Goal: Navigation & Orientation: Find specific page/section

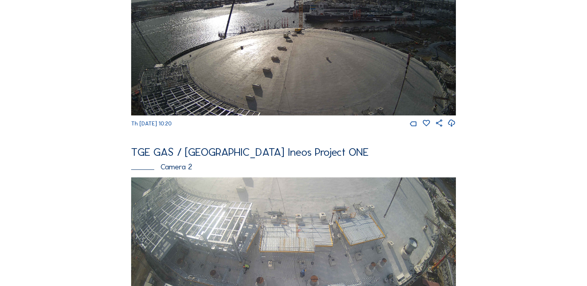
scroll to position [160, 0]
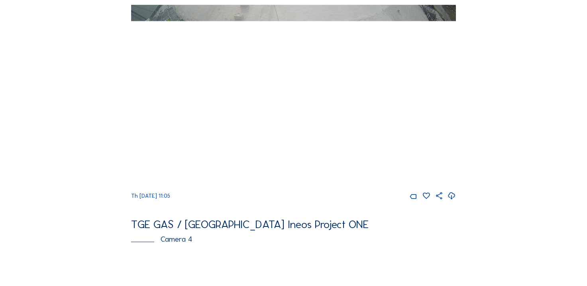
scroll to position [359, 0]
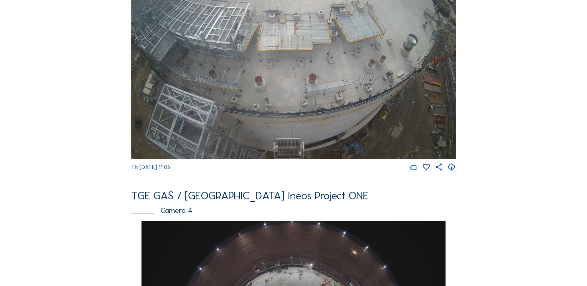
click at [86, 143] on div "Feed Photo Show Map Search Fullscreen TGE GAS / Antwerpen Ineos Project ONE Cam…" at bounding box center [293, 216] width 441 height 1070
click at [79, 136] on div "Feed Photo Show Map Search Fullscreen TGE GAS / Antwerpen Ineos Project ONE Cam…" at bounding box center [293, 216] width 441 height 1070
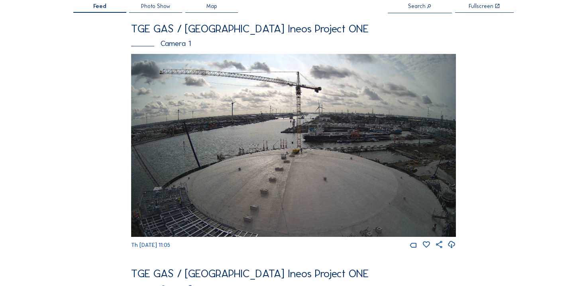
scroll to position [80, 0]
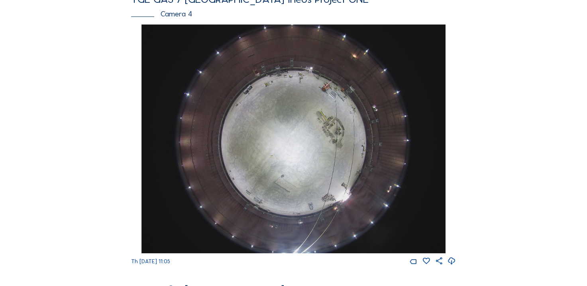
scroll to position [598, 0]
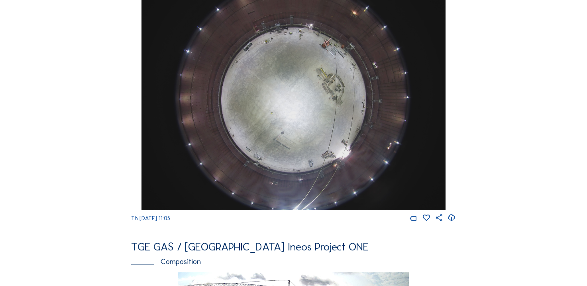
click at [455, 223] on icon at bounding box center [452, 218] width 8 height 10
click at [68, 153] on div "Cameras Timelapses My C-Site Feed Photo Show Map Search Fullscreen TGE GAS / An…" at bounding box center [293, 91] width 587 height 1379
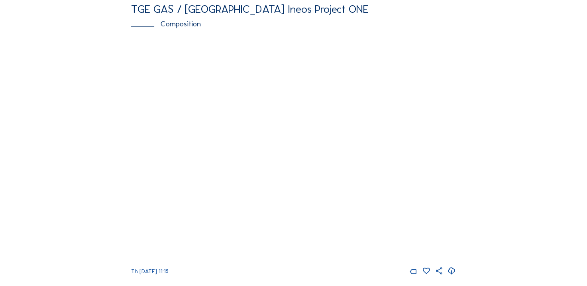
scroll to position [877, 0]
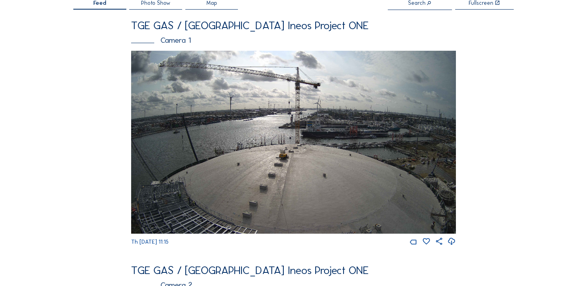
scroll to position [0, 0]
